Goal: Register for event/course

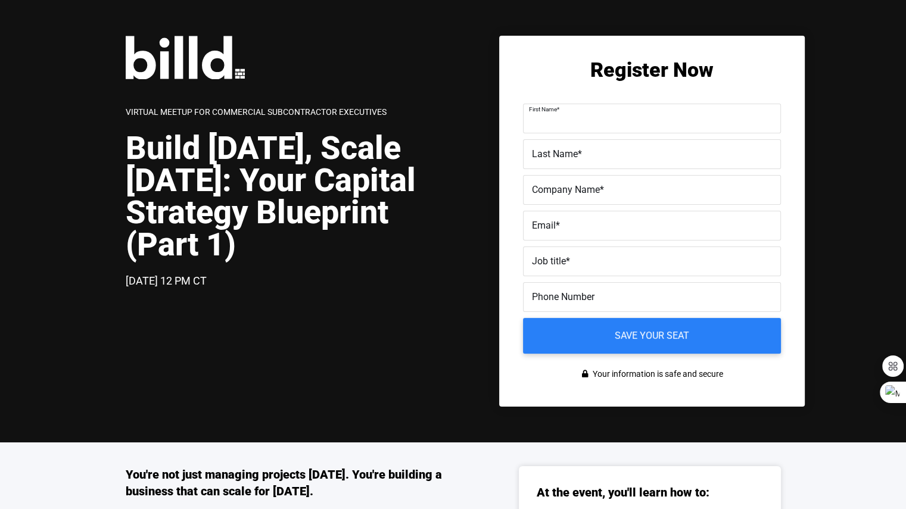
click at [567, 121] on input "First Name *" at bounding box center [652, 119] width 258 height 30
type input "[PERSON_NAME]"
type input "[EMAIL_ADDRESS][DOMAIN_NAME]"
type input "[PHONE_NUMBER]"
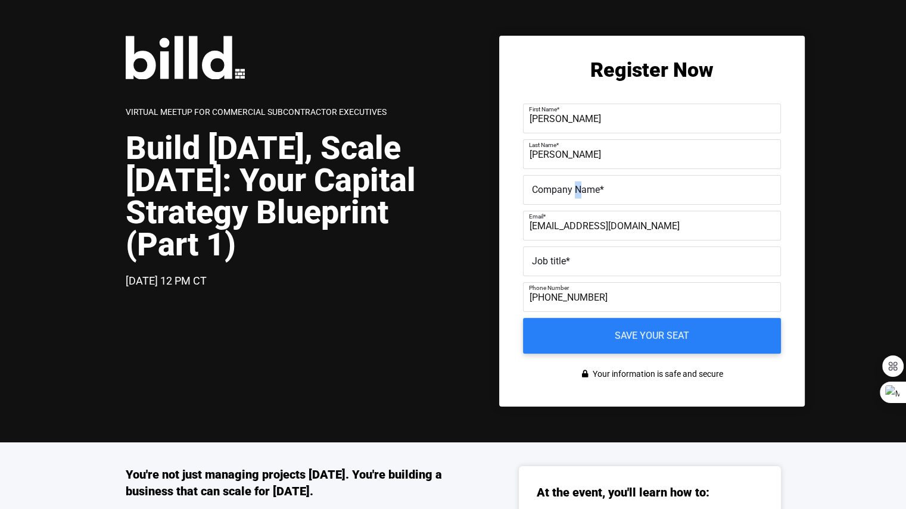
click at [578, 187] on span "Company Name" at bounding box center [566, 189] width 68 height 11
click at [578, 187] on input "Company Name *" at bounding box center [652, 190] width 258 height 30
click at [572, 184] on span "Company Name" at bounding box center [550, 180] width 43 height 7
click at [578, 187] on input "Company Name *" at bounding box center [652, 190] width 258 height 30
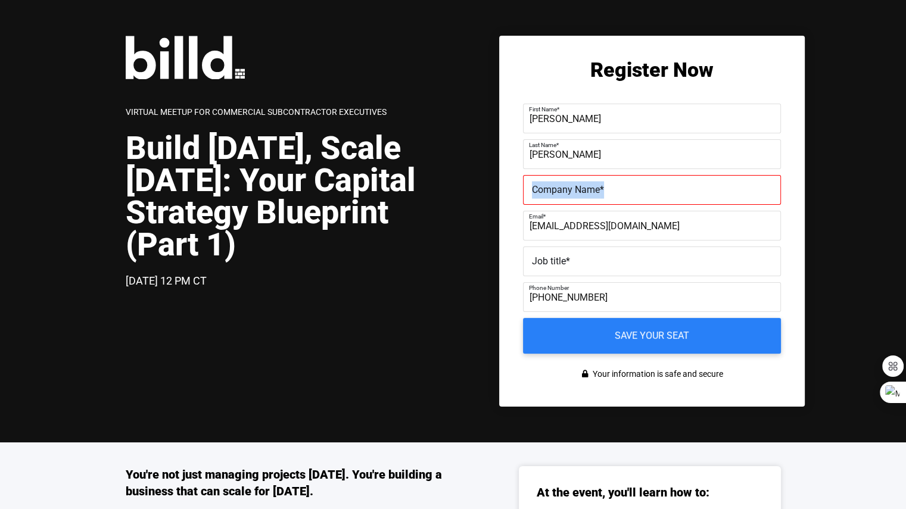
click at [578, 187] on span "Company Name" at bounding box center [566, 189] width 68 height 11
click at [578, 187] on input "Company Name *" at bounding box center [652, 190] width 258 height 30
click at [580, 226] on input "[EMAIL_ADDRESS][DOMAIN_NAME]" at bounding box center [652, 226] width 258 height 30
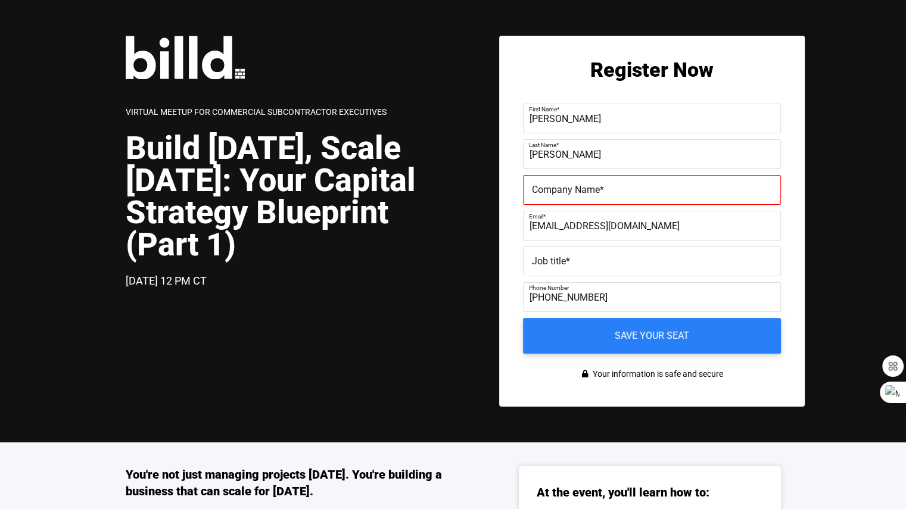
type input "[PERSON_NAME][EMAIL_ADDRESS][DOMAIN_NAME]"
click at [603, 260] on label "Job title *" at bounding box center [652, 261] width 240 height 17
click at [603, 260] on input "Job title *" at bounding box center [652, 262] width 258 height 30
type input "Owner"
click at [582, 189] on span "Company Name" at bounding box center [566, 189] width 68 height 11
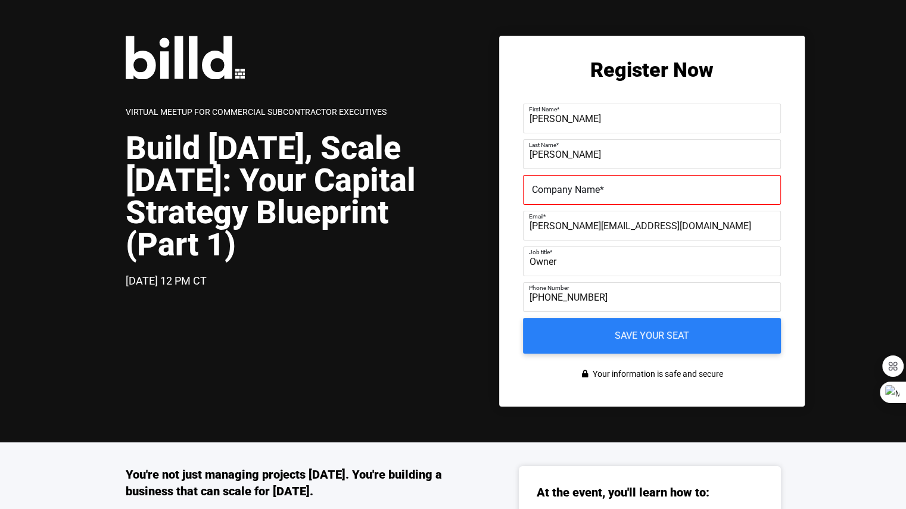
click at [582, 189] on input "Company Name *" at bounding box center [652, 190] width 258 height 30
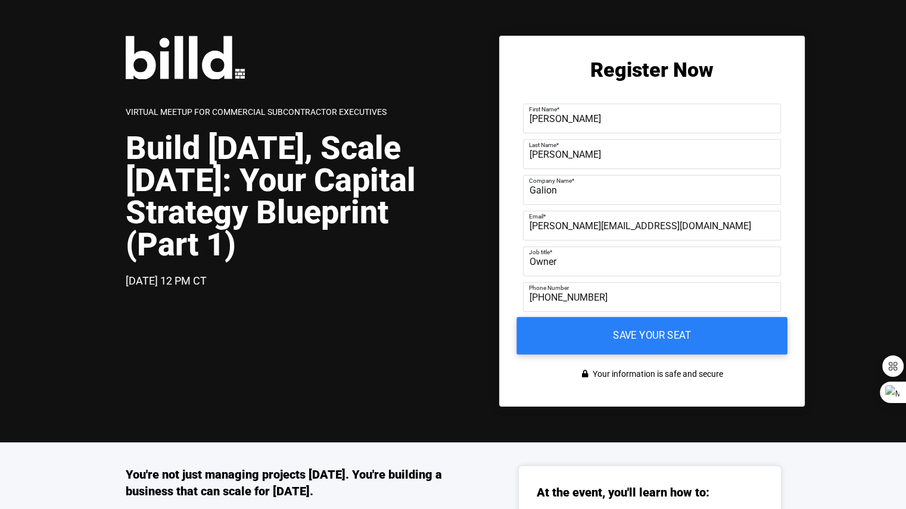
type input "Galion"
click at [576, 331] on input "Save your seat" at bounding box center [651, 336] width 271 height 38
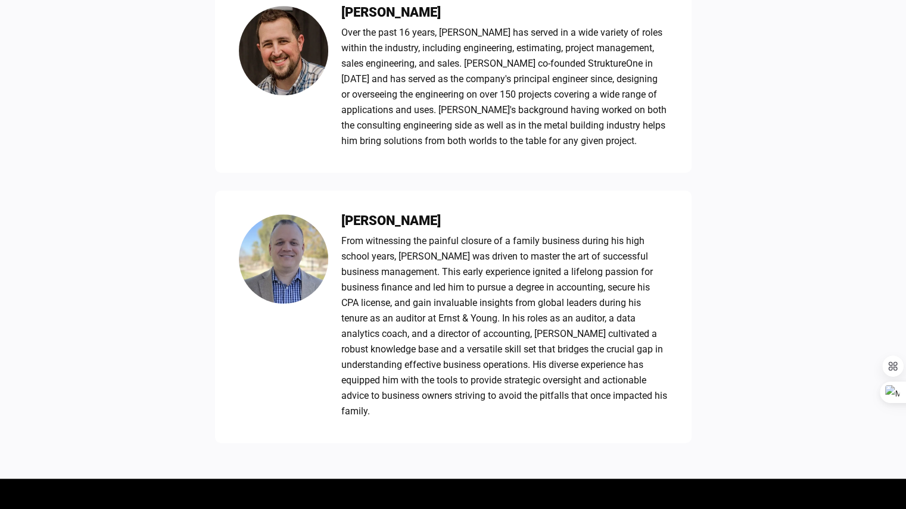
scroll to position [1036, 0]
